Goal: Task Accomplishment & Management: Use online tool/utility

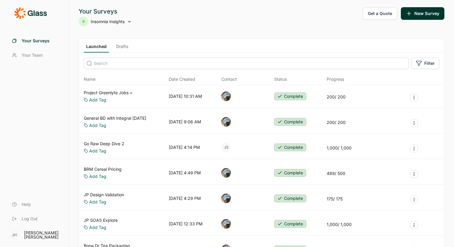
click at [112, 143] on link "Go Raw Deep Dive 2" at bounding box center [104, 144] width 41 height 6
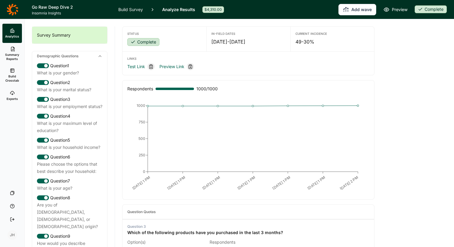
click at [14, 49] on icon at bounding box center [12, 49] width 5 height 5
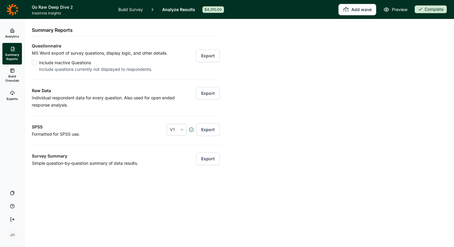
click at [13, 98] on span "Exports" at bounding box center [12, 99] width 11 height 4
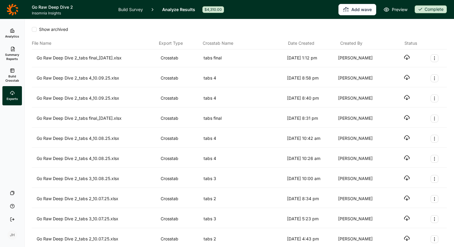
click at [408, 56] on icon "button" at bounding box center [407, 57] width 6 height 6
